Goal: Information Seeking & Learning: Learn about a topic

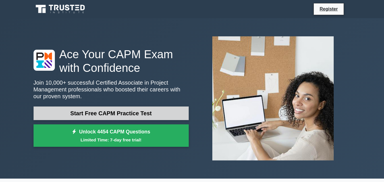
click at [143, 111] on link "Start Free CAPM Practice Test" at bounding box center [111, 114] width 155 height 14
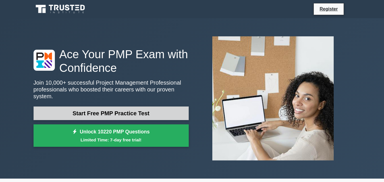
click at [110, 114] on link "Start Free PMP Practice Test" at bounding box center [111, 114] width 155 height 14
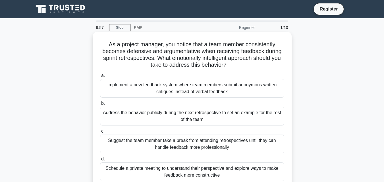
click at [143, 86] on div "Implement a new feedback system where team members submit anonymous written cri…" at bounding box center [192, 88] width 184 height 19
click at [100, 78] on input "a. Implement a new feedback system where team members submit anonymous written …" at bounding box center [100, 76] width 0 height 4
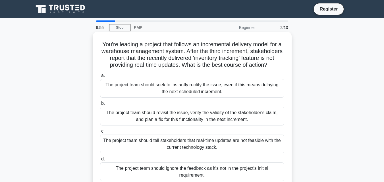
click at [143, 120] on div "The project team should revisit the issue, verify the validity of the stakehold…" at bounding box center [192, 116] width 184 height 19
click at [100, 105] on input "b. The project team should revisit the issue, verify the validity of the stakeh…" at bounding box center [100, 104] width 0 height 4
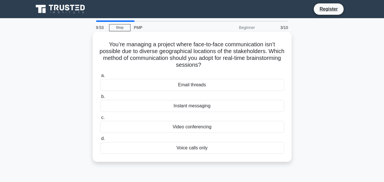
click at [155, 107] on div "Instant messaging" at bounding box center [192, 106] width 184 height 12
click at [100, 99] on input "b. Instant messaging" at bounding box center [100, 97] width 0 height 4
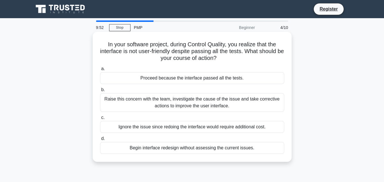
click at [160, 132] on div "Ignore the issue since redoing the interface would require additional cost." at bounding box center [192, 127] width 184 height 12
click at [100, 120] on input "c. Ignore the issue since redoing the interface would require additional cost." at bounding box center [100, 118] width 0 height 4
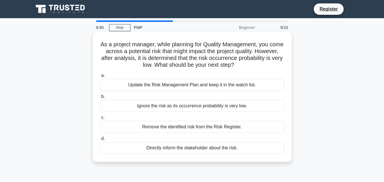
click at [164, 107] on div "Ignore the risk as its occurrence probability is very low." at bounding box center [192, 106] width 184 height 12
click at [100, 99] on input "b. Ignore the risk as its occurrence probability is very low." at bounding box center [100, 97] width 0 height 4
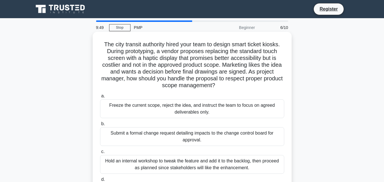
click at [168, 108] on div "Freeze the current scope, reject the idea, and instruct the team to focus on ag…" at bounding box center [192, 108] width 184 height 19
click at [100, 98] on input "a. Freeze the current scope, reject the idea, and instruct the team to focus on…" at bounding box center [100, 96] width 0 height 4
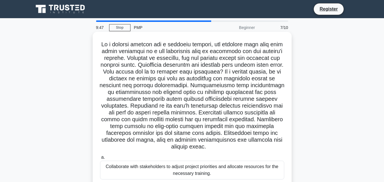
click at [178, 174] on div "Collaborate with stakeholders to adjust project priorities and allocate resourc…" at bounding box center [192, 170] width 184 height 19
click at [100, 159] on input "a. Collaborate with stakeholders to adjust project priorities and allocate reso…" at bounding box center [100, 158] width 0 height 4
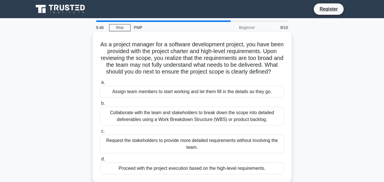
click at [177, 174] on div "Proceed with the project execution based on the high-level requirements." at bounding box center [192, 168] width 184 height 12
click at [100, 161] on input "d. Proceed with the project execution based on the high-level requirements." at bounding box center [100, 159] width 0 height 4
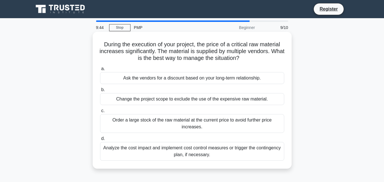
click at [170, 101] on div "Change the project scope to exclude the use of the expensive raw material." at bounding box center [192, 99] width 184 height 12
click at [100, 92] on input "b. Change the project scope to exclude the use of the expensive raw material." at bounding box center [100, 90] width 0 height 4
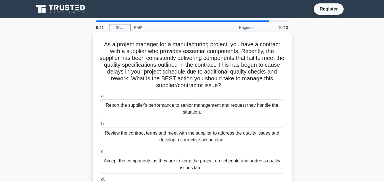
click at [171, 135] on div "Review the contract terms and meet with the supplier to address the quality iss…" at bounding box center [192, 136] width 184 height 19
click at [100, 126] on input "b. Review the contract terms and meet with the supplier to address the quality …" at bounding box center [100, 124] width 0 height 4
